Goal: Check status: Check status

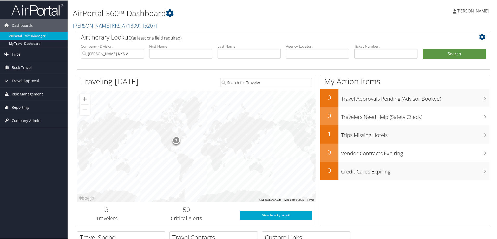
click at [14, 53] on span "Trips" at bounding box center [16, 53] width 9 height 13
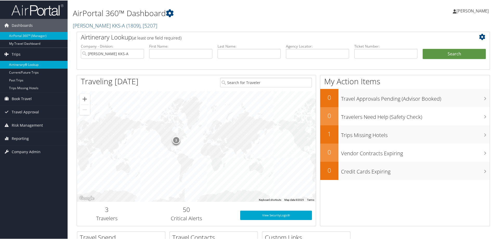
click at [32, 64] on link "Airtinerary® Lookup" at bounding box center [34, 64] width 68 height 8
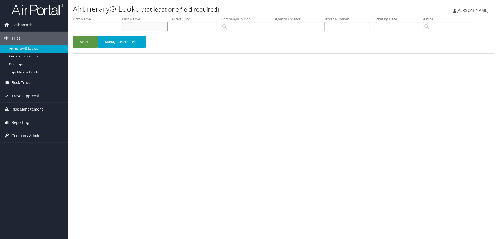
click at [139, 27] on input "text" at bounding box center [145, 27] width 46 height 10
type input "Nevadomski"
click at [79, 40] on button "Search" at bounding box center [85, 42] width 25 height 12
